Goal: Information Seeking & Learning: Find specific fact

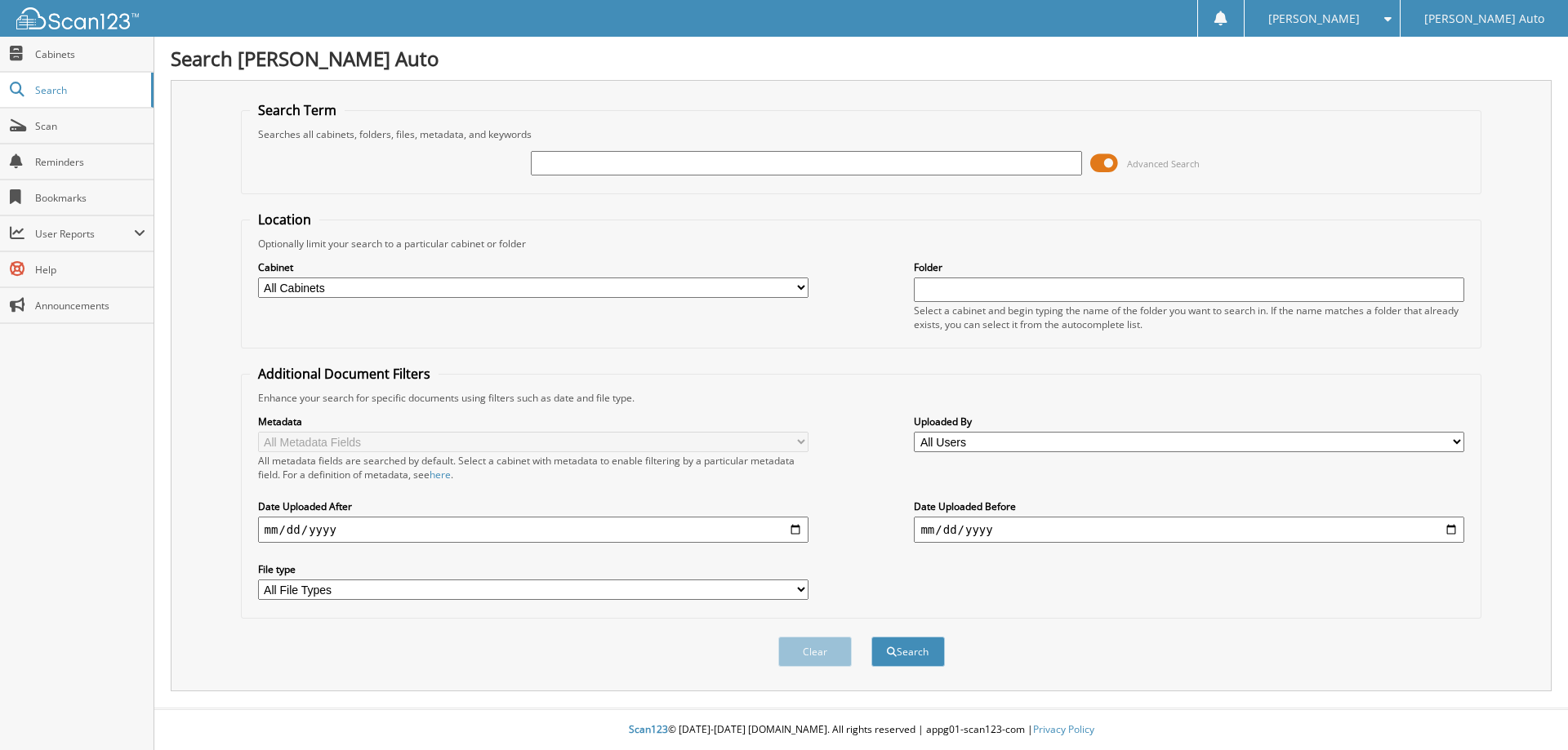
click at [468, 280] on select "All Cabinets A/P - Ford A/R - Ford Acctg -Ford Applications Customer Communicat…" at bounding box center [533, 288] width 550 height 20
click at [258, 278] on select "All Cabinets A/P - Ford A/R - Ford Acctg -Ford Applications Customer Communicat…" at bounding box center [533, 288] width 550 height 20
click at [476, 283] on select "All Cabinets A/P - Ford A/R - Ford Acctg -Ford Applications Customer Communicat…" at bounding box center [533, 288] width 550 height 20
select select "5871"
click at [258, 278] on select "All Cabinets A/P - Ford A/R - Ford Acctg -Ford Applications Customer Communicat…" at bounding box center [533, 288] width 550 height 20
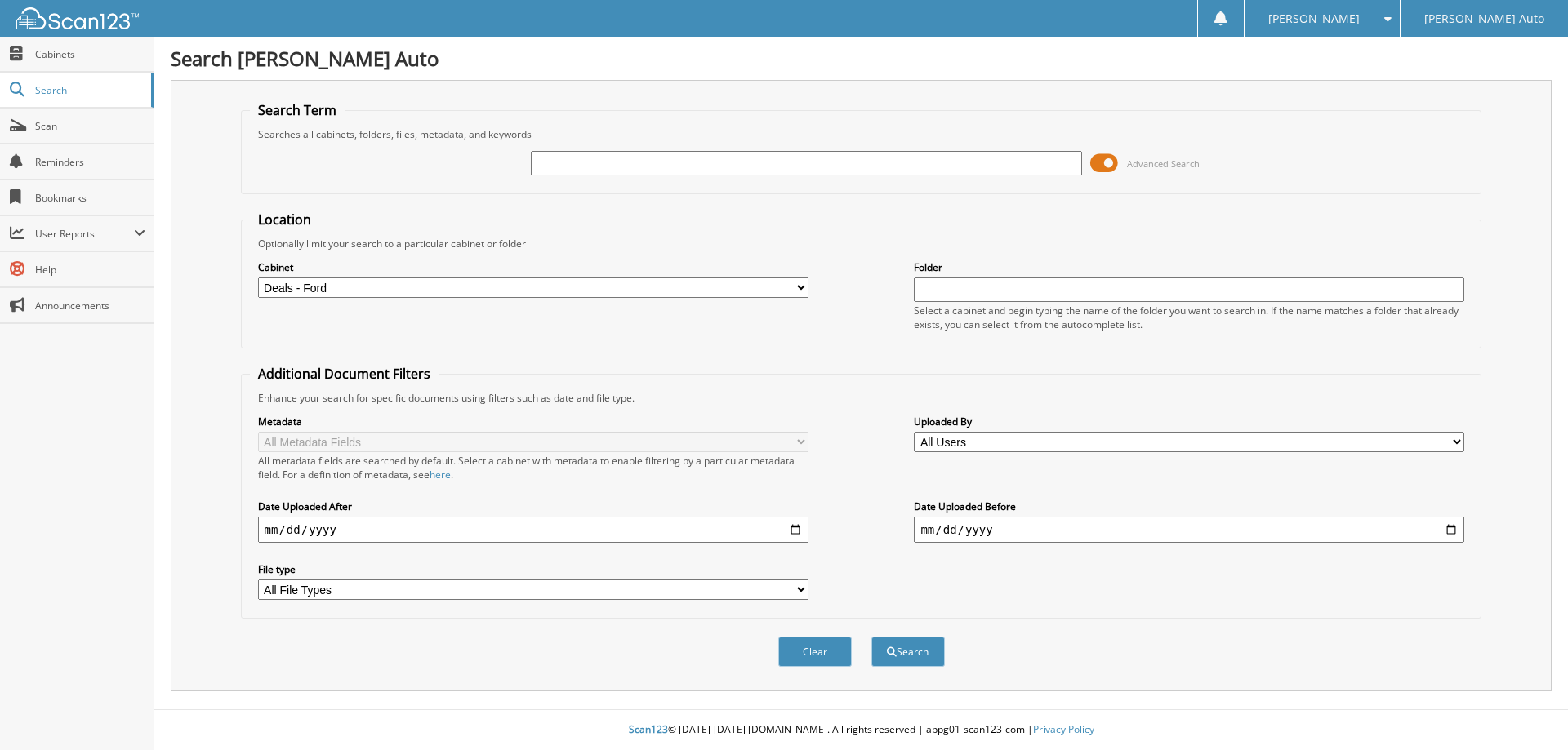
click at [697, 160] on input "text" at bounding box center [805, 163] width 550 height 25
type input "[PERSON_NAME]"
click at [871, 636] on button "Search" at bounding box center [908, 651] width 74 height 30
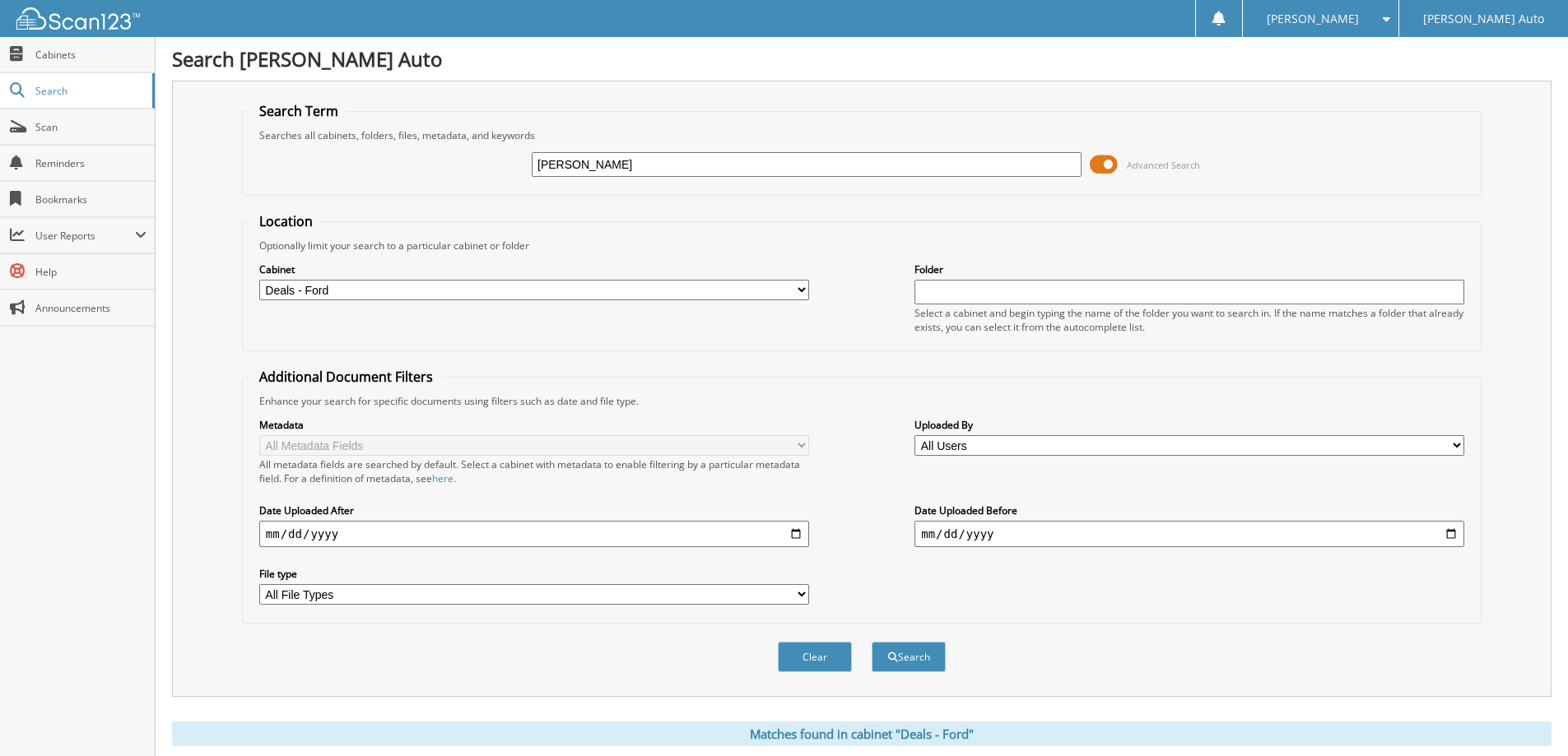
type input "[PERSON_NAME]"
click at [872, 642] on button "Search" at bounding box center [909, 656] width 74 height 30
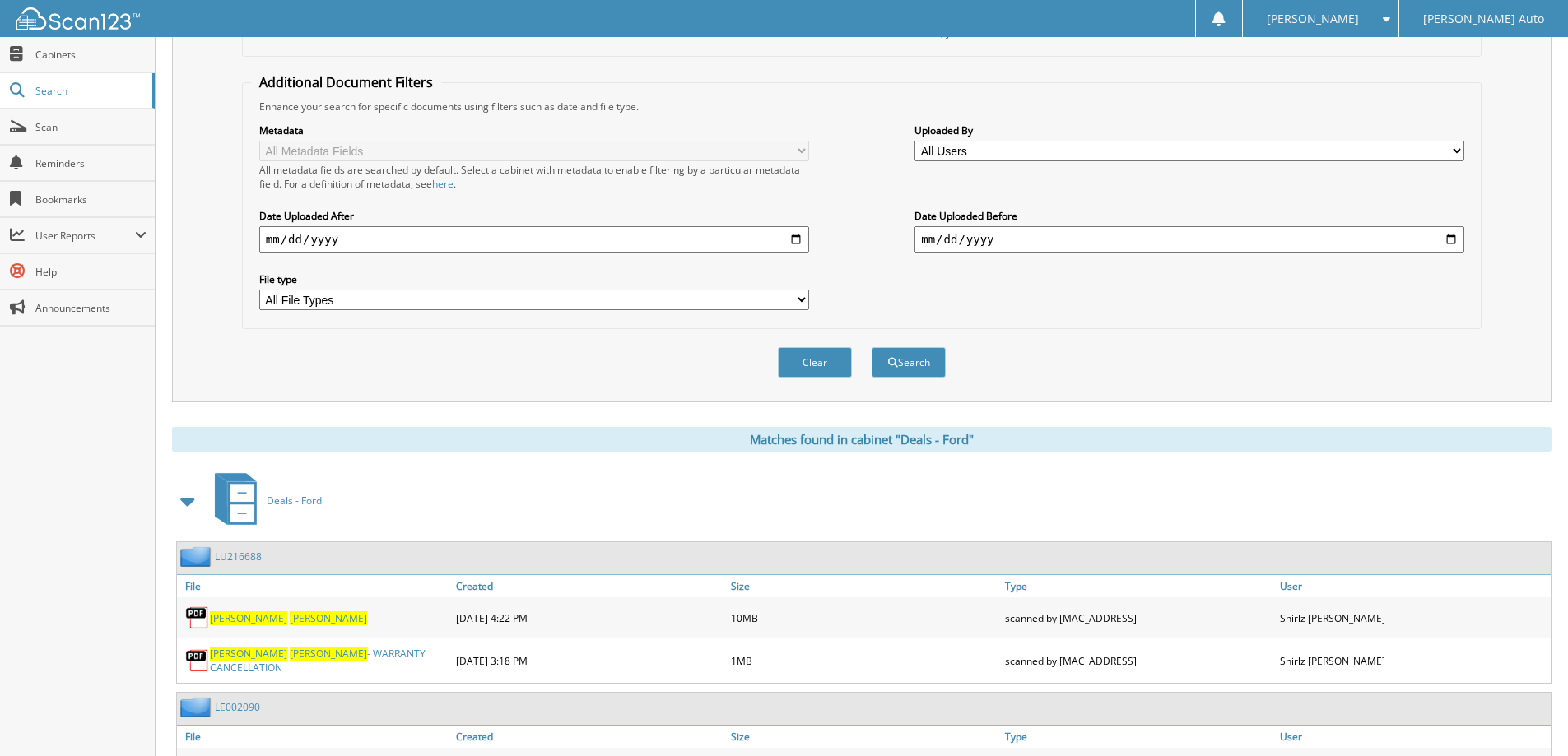
scroll to position [576, 0]
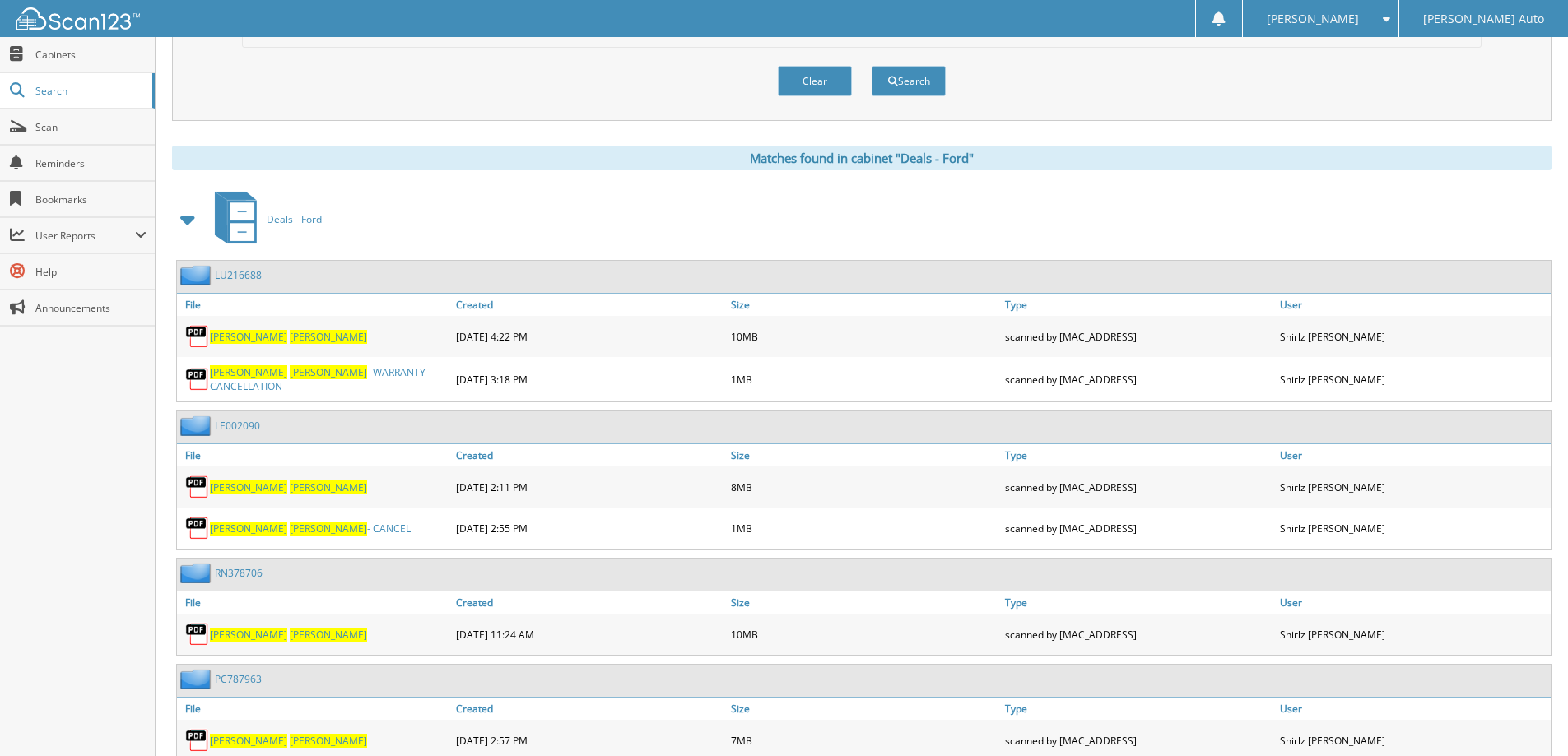
click at [290, 629] on span "[PERSON_NAME]" at bounding box center [329, 634] width 77 height 14
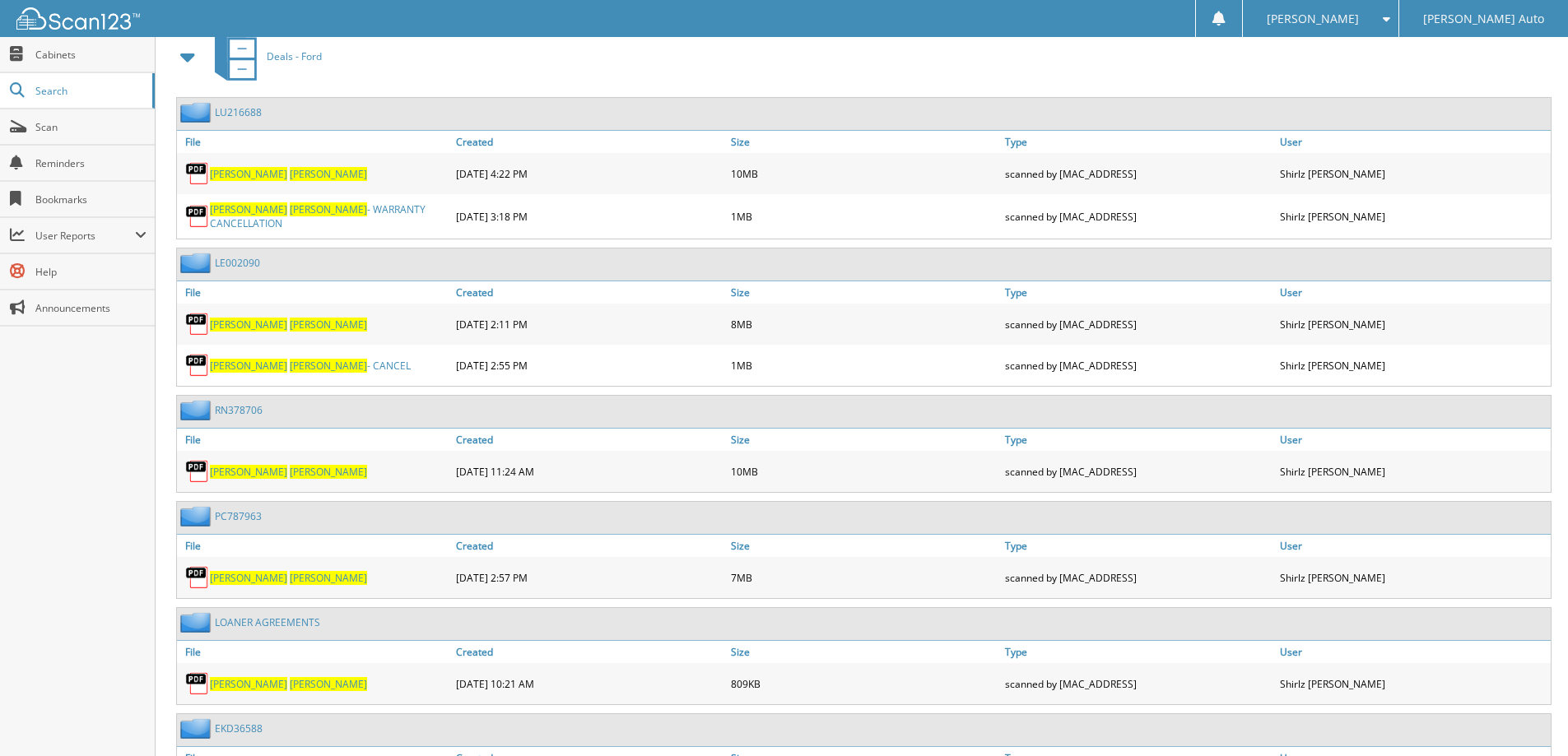
scroll to position [740, 0]
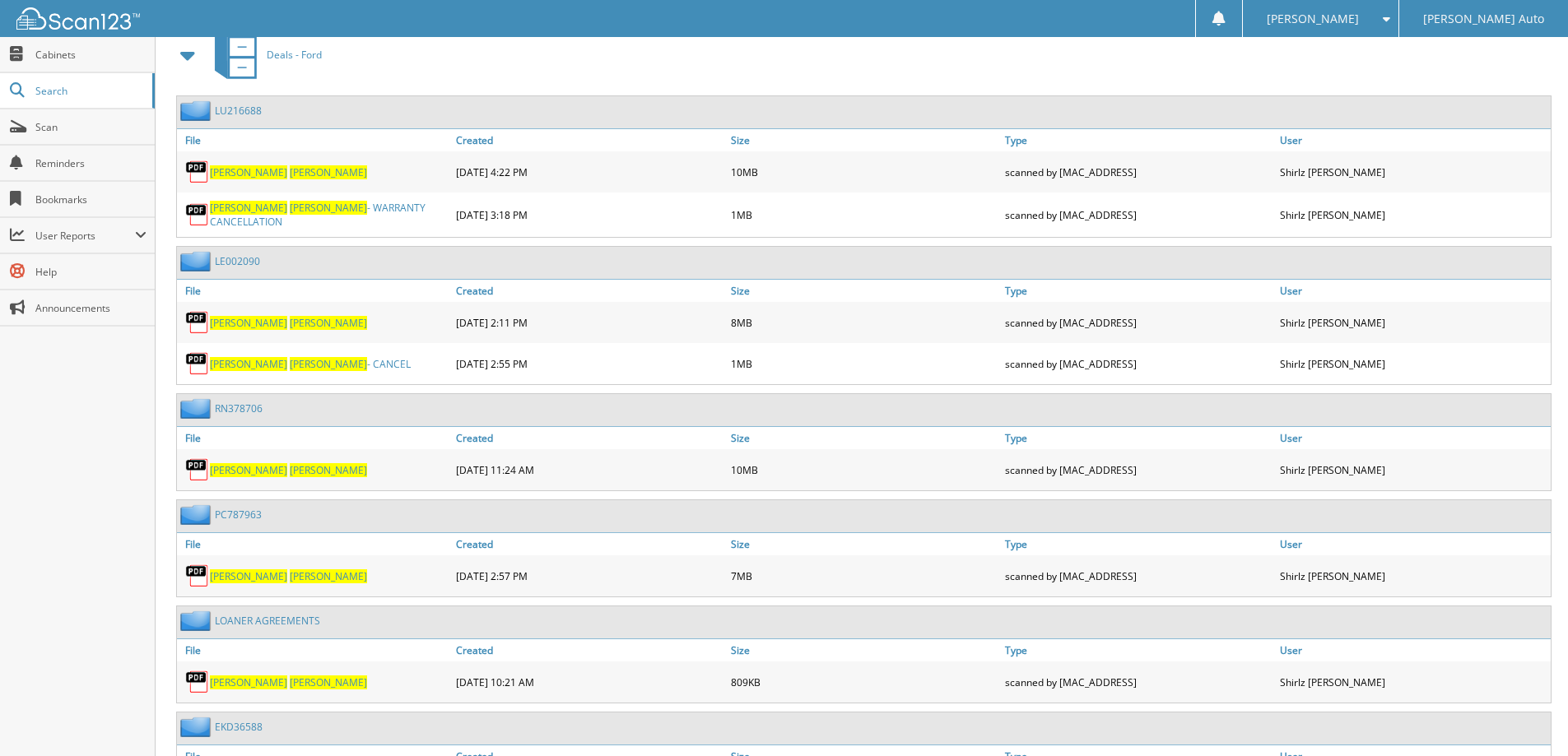
click at [290, 571] on span "[PERSON_NAME]" at bounding box center [329, 576] width 77 height 14
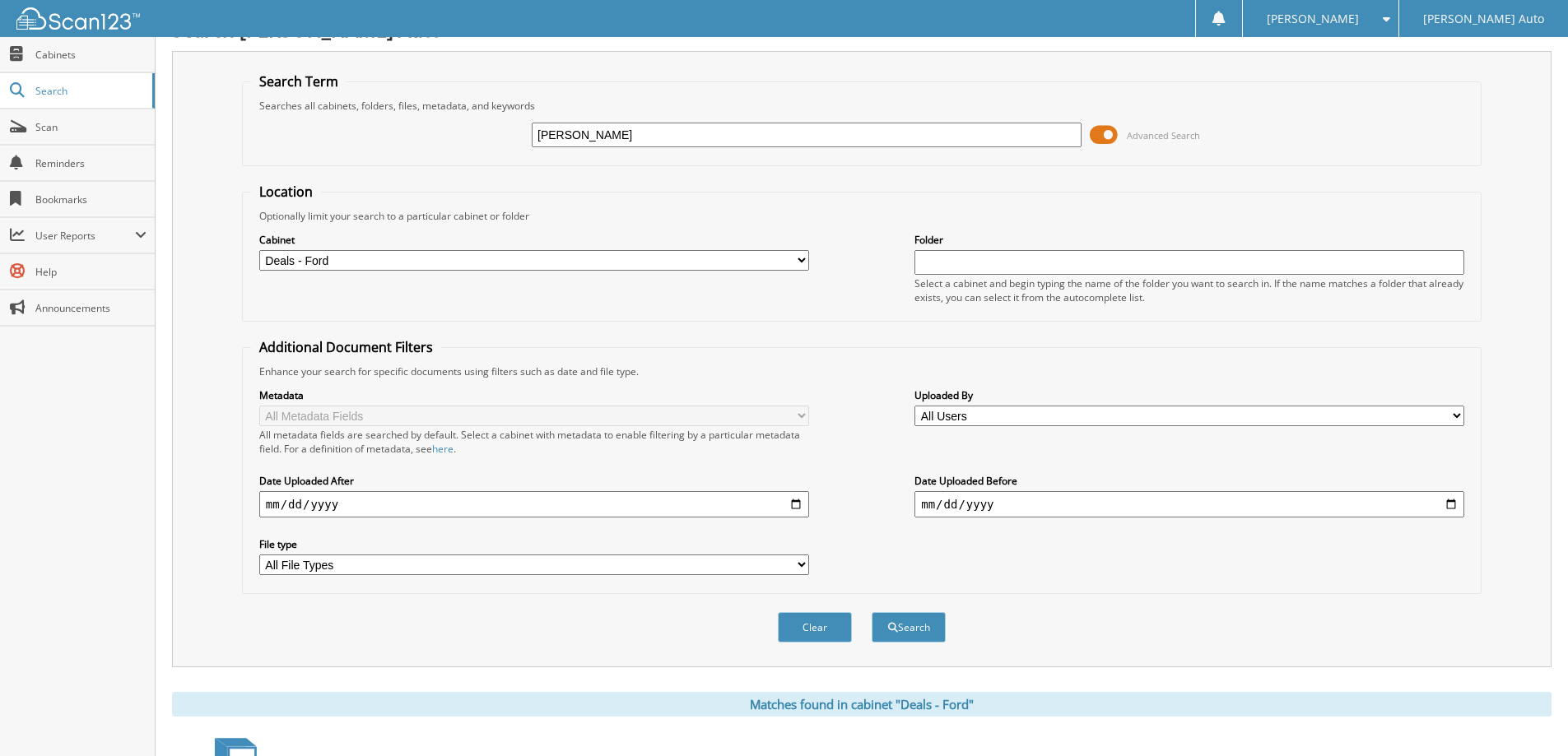
scroll to position [0, 0]
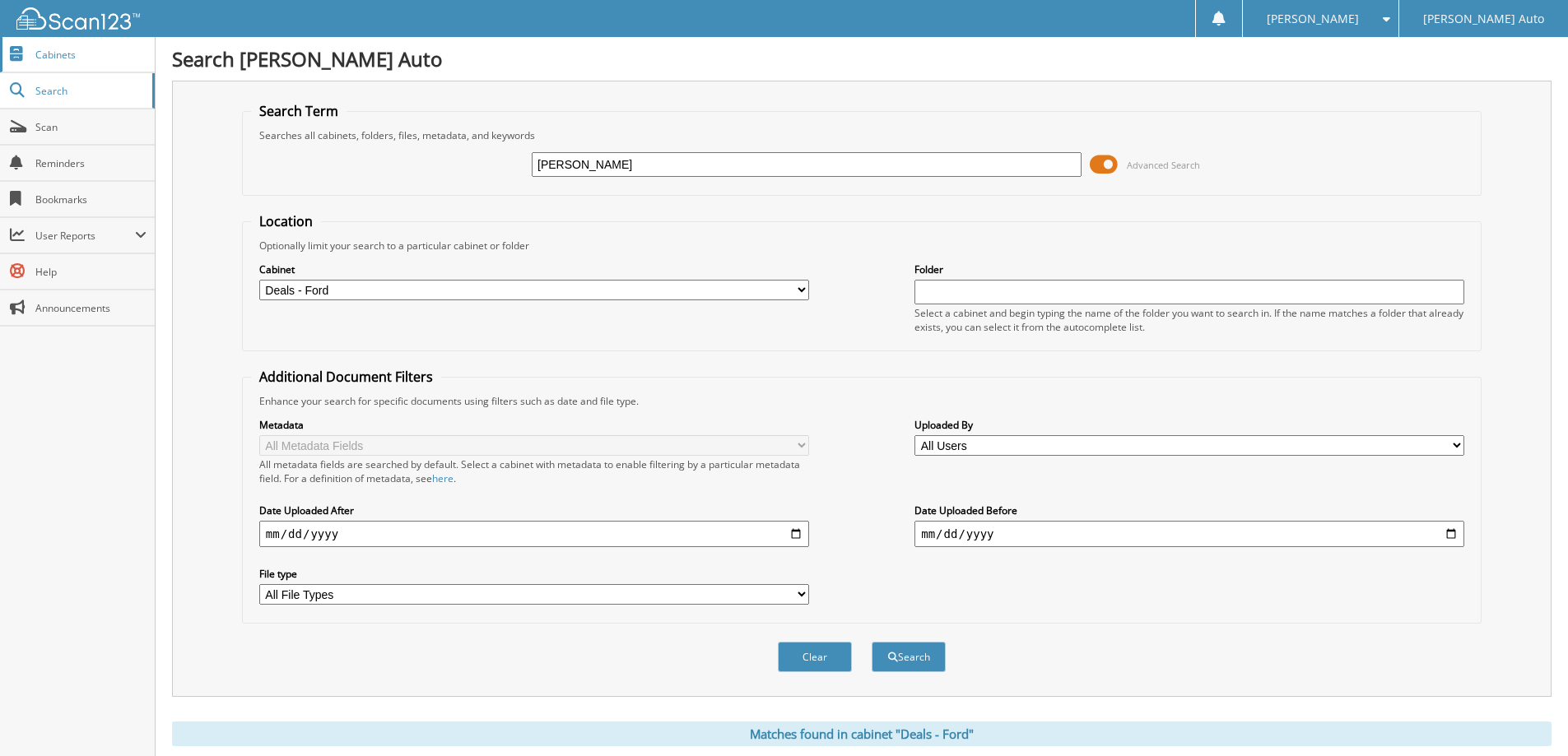
click at [35, 49] on span "Cabinets" at bounding box center [91, 54] width 111 height 14
